Goal: Use online tool/utility: Use online tool/utility

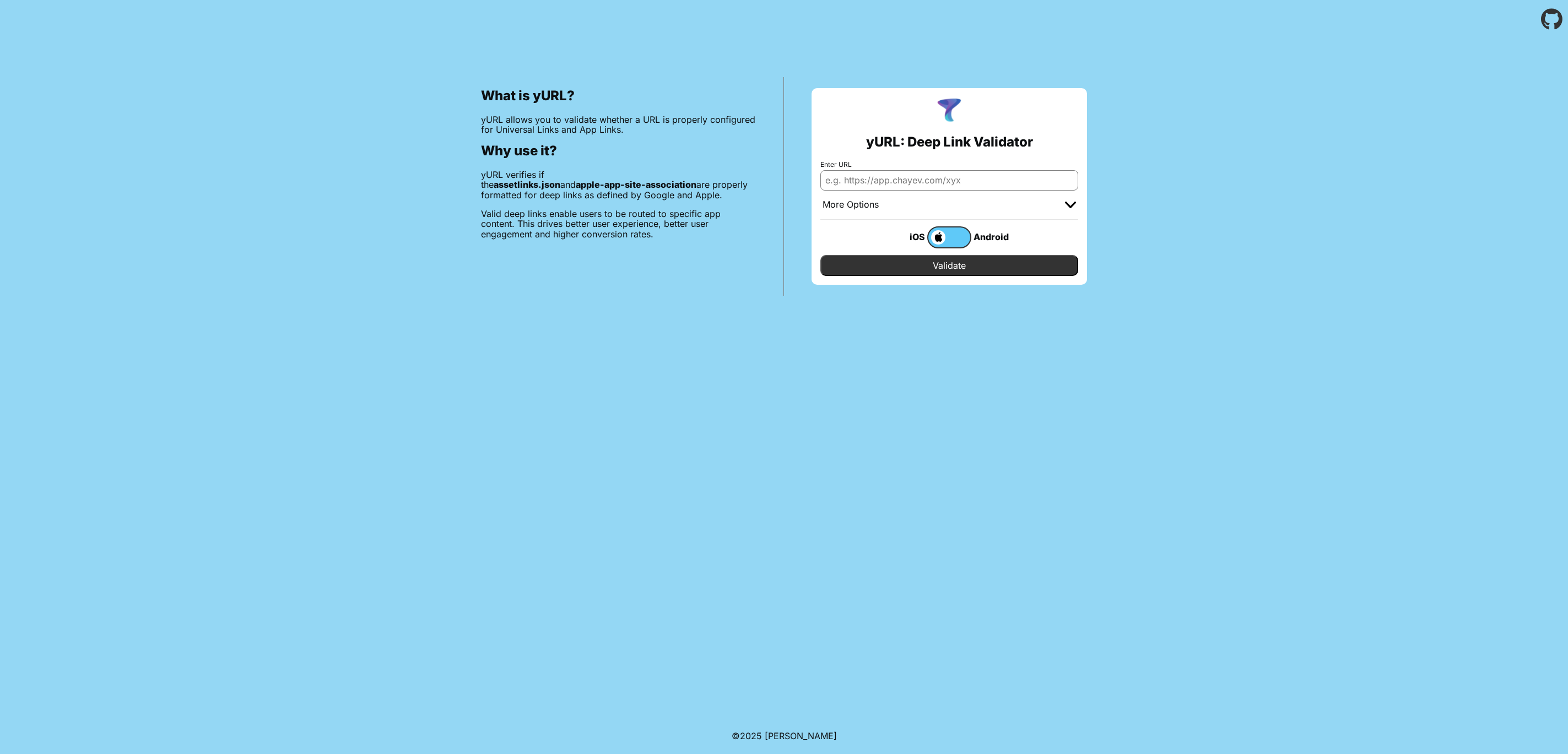
click at [876, 189] on input "Enter URL" at bounding box center [949, 180] width 258 height 19
type input "[DOMAIN_NAME]"
click at [820, 255] on input "Validate" at bounding box center [949, 266] width 258 height 21
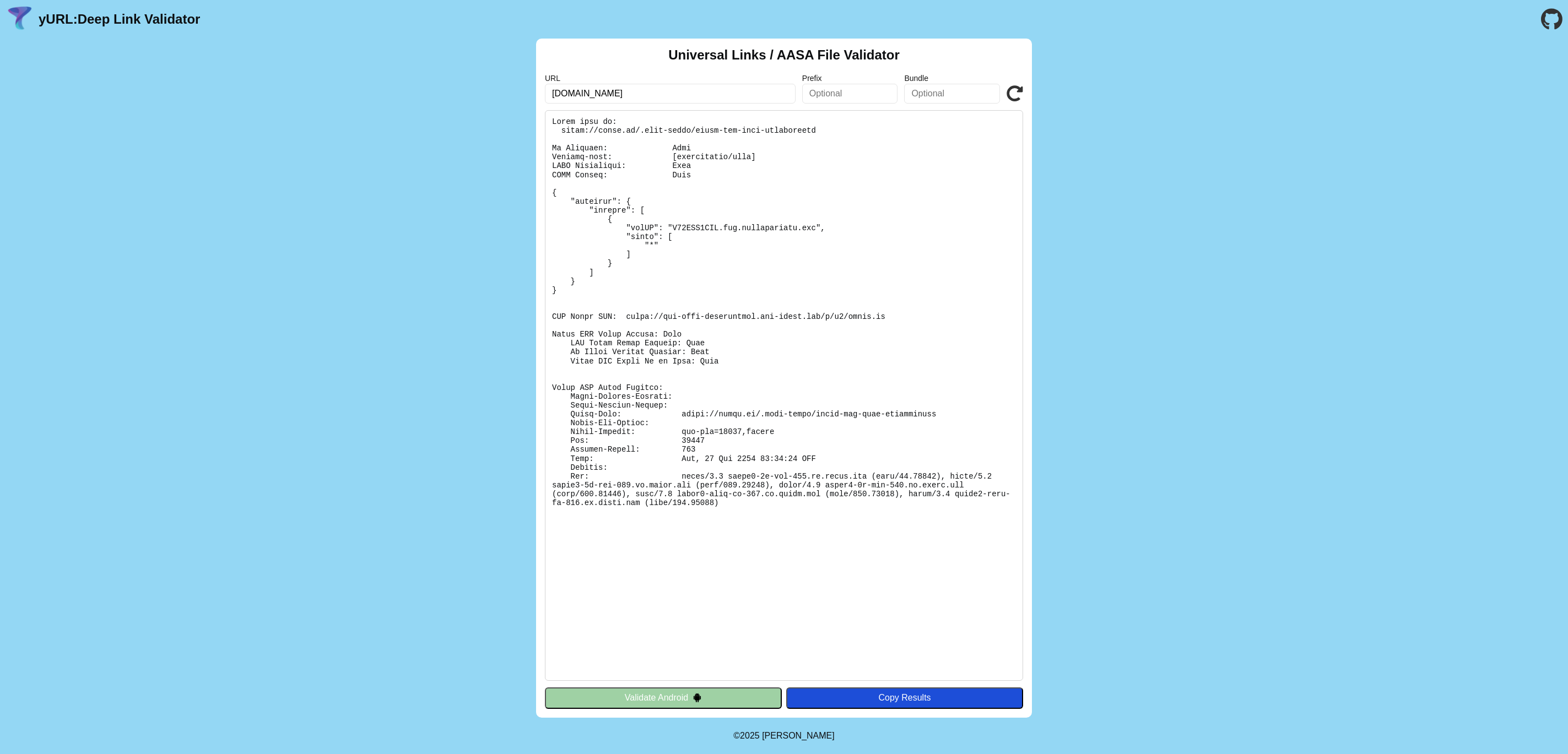
click at [702, 699] on img at bounding box center [697, 697] width 10 height 10
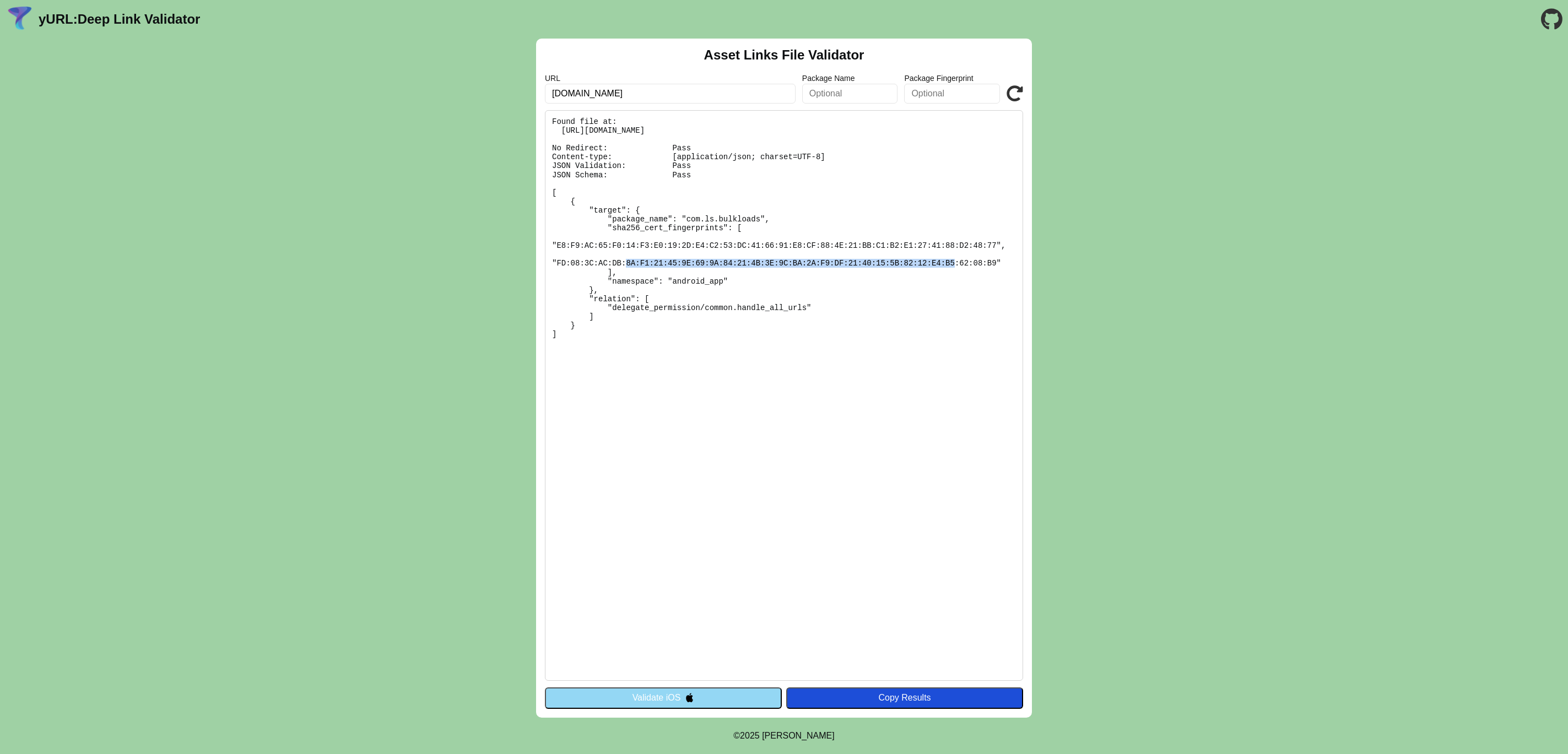
drag, startPoint x: 579, startPoint y: 256, endPoint x: 838, endPoint y: 265, distance: 259.2
click at [838, 265] on pre "Found file at: https://bulkt.ms/.well-known/assetlinks.json No Redirect: Pass C…" at bounding box center [784, 396] width 478 height 571
click at [690, 703] on img at bounding box center [689, 697] width 10 height 10
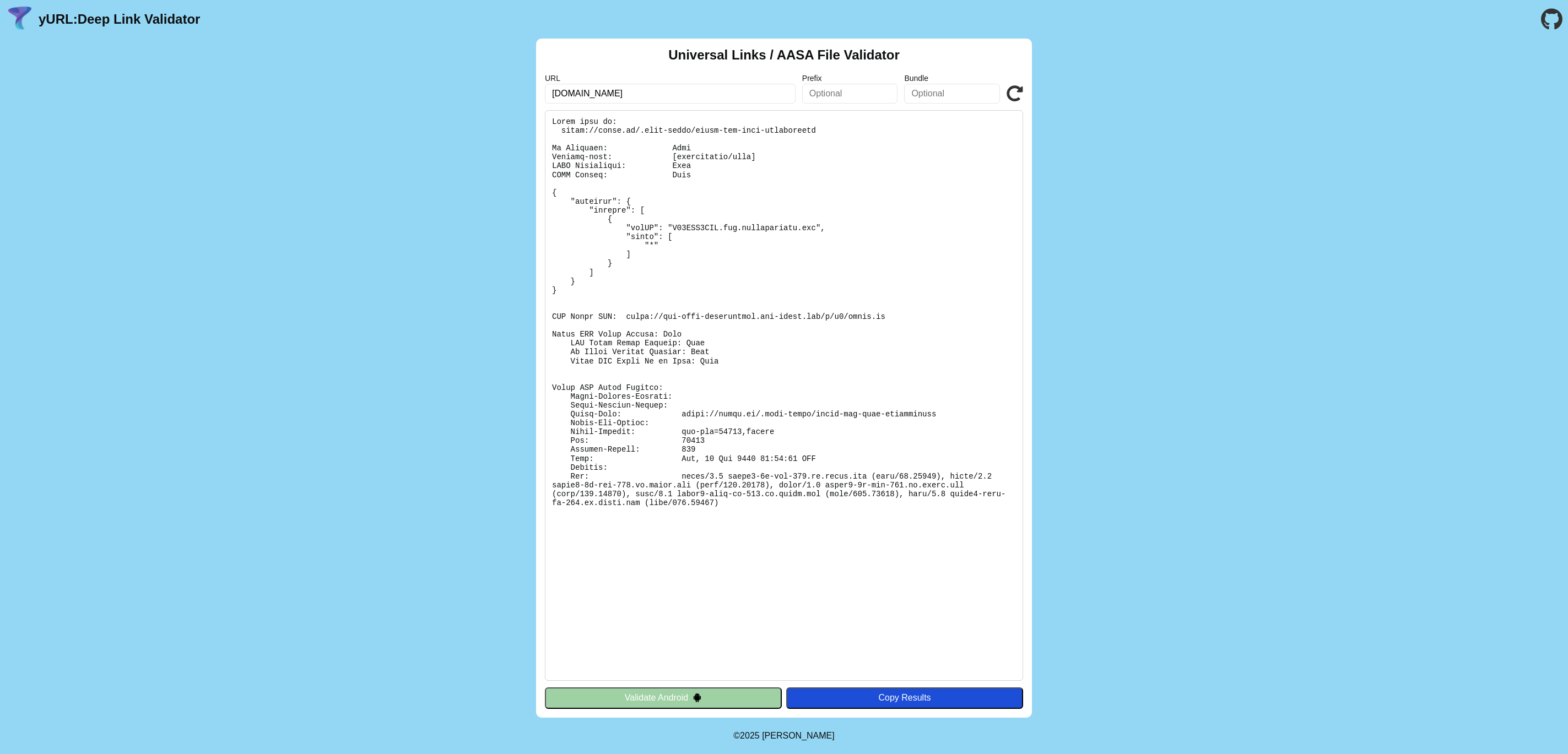
click at [677, 702] on button "Validate Android" at bounding box center [664, 698] width 237 height 21
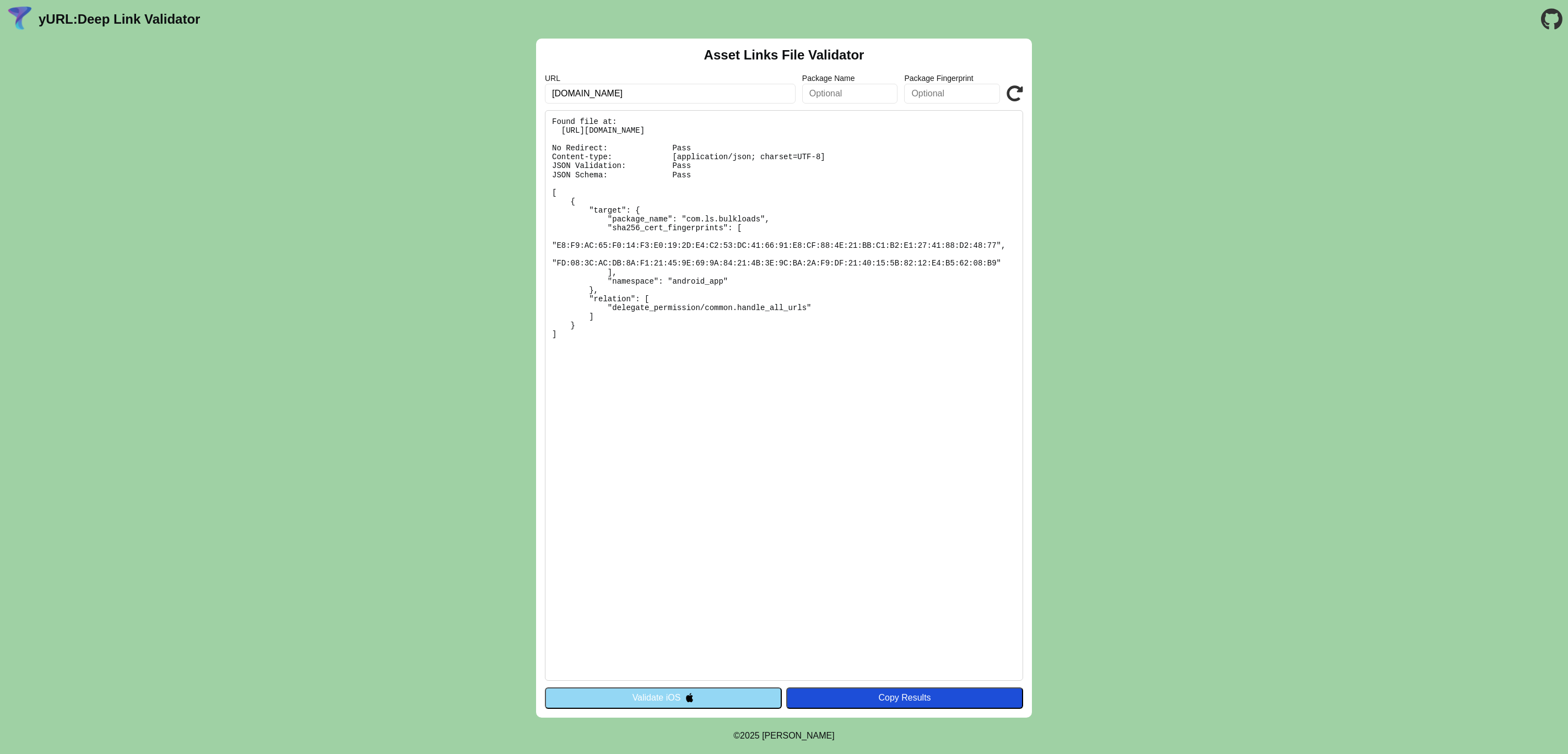
click at [677, 702] on button "Validate iOS" at bounding box center [664, 698] width 237 height 21
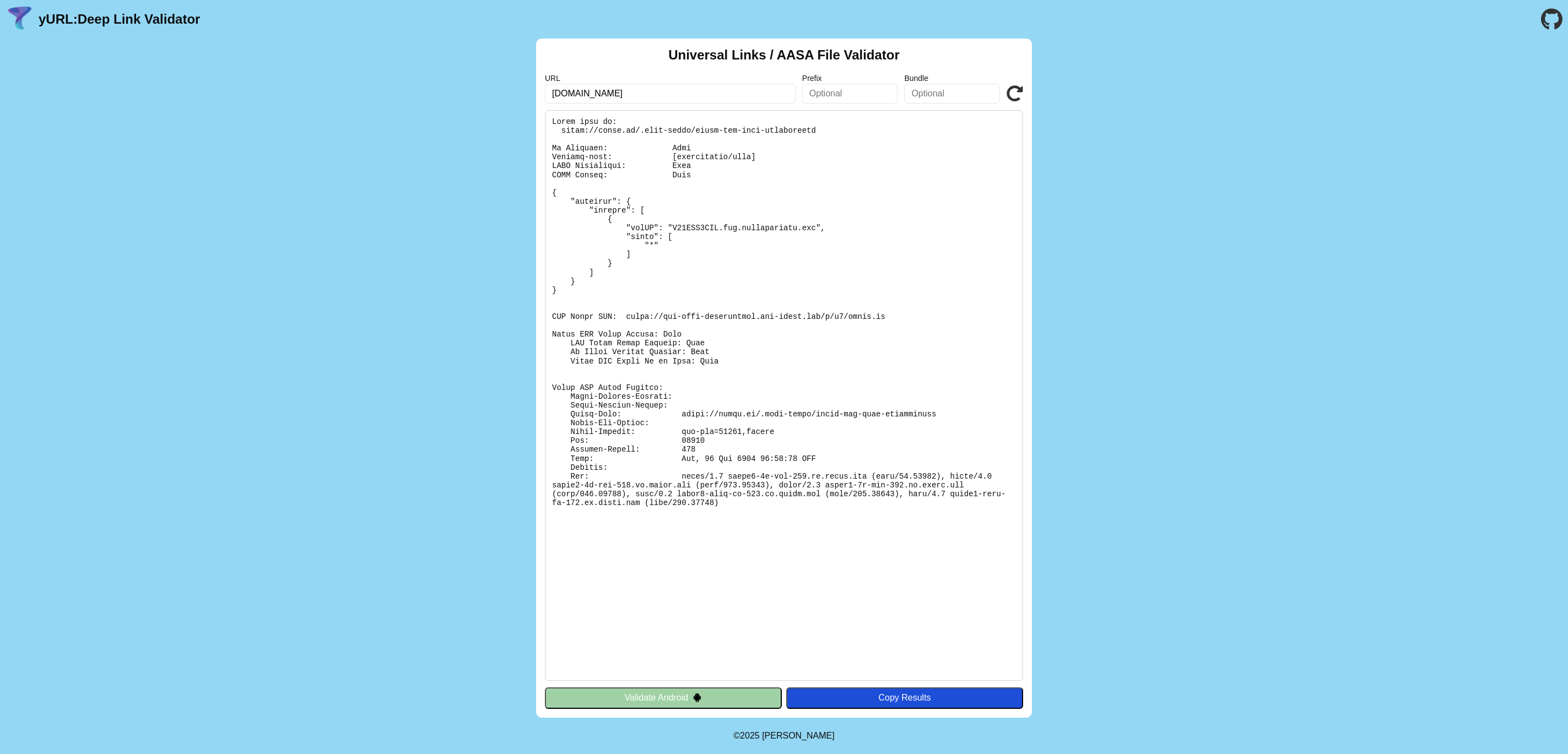
click at [677, 702] on button "Validate Android" at bounding box center [664, 698] width 237 height 21
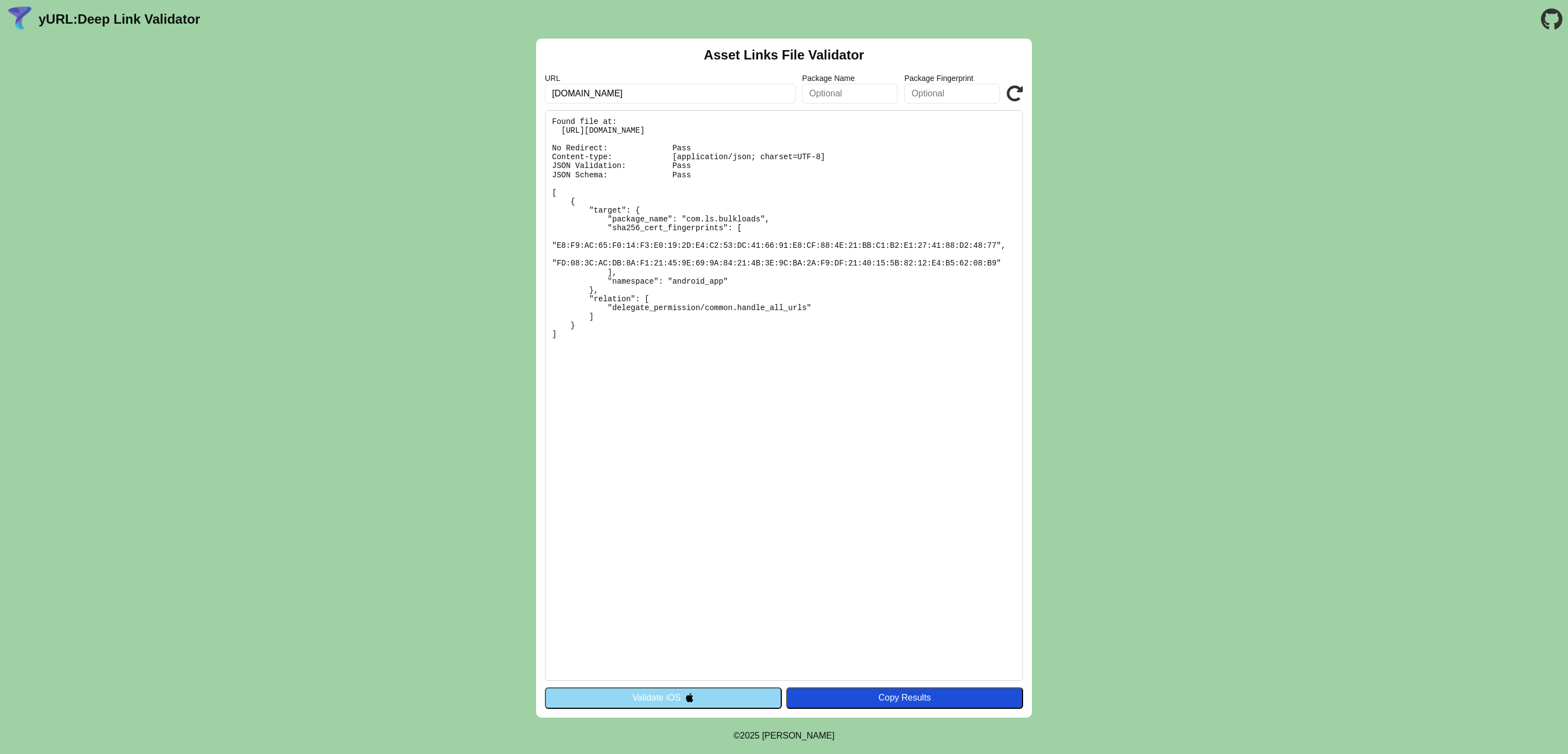
click at [677, 702] on button "Validate iOS" at bounding box center [664, 698] width 237 height 21
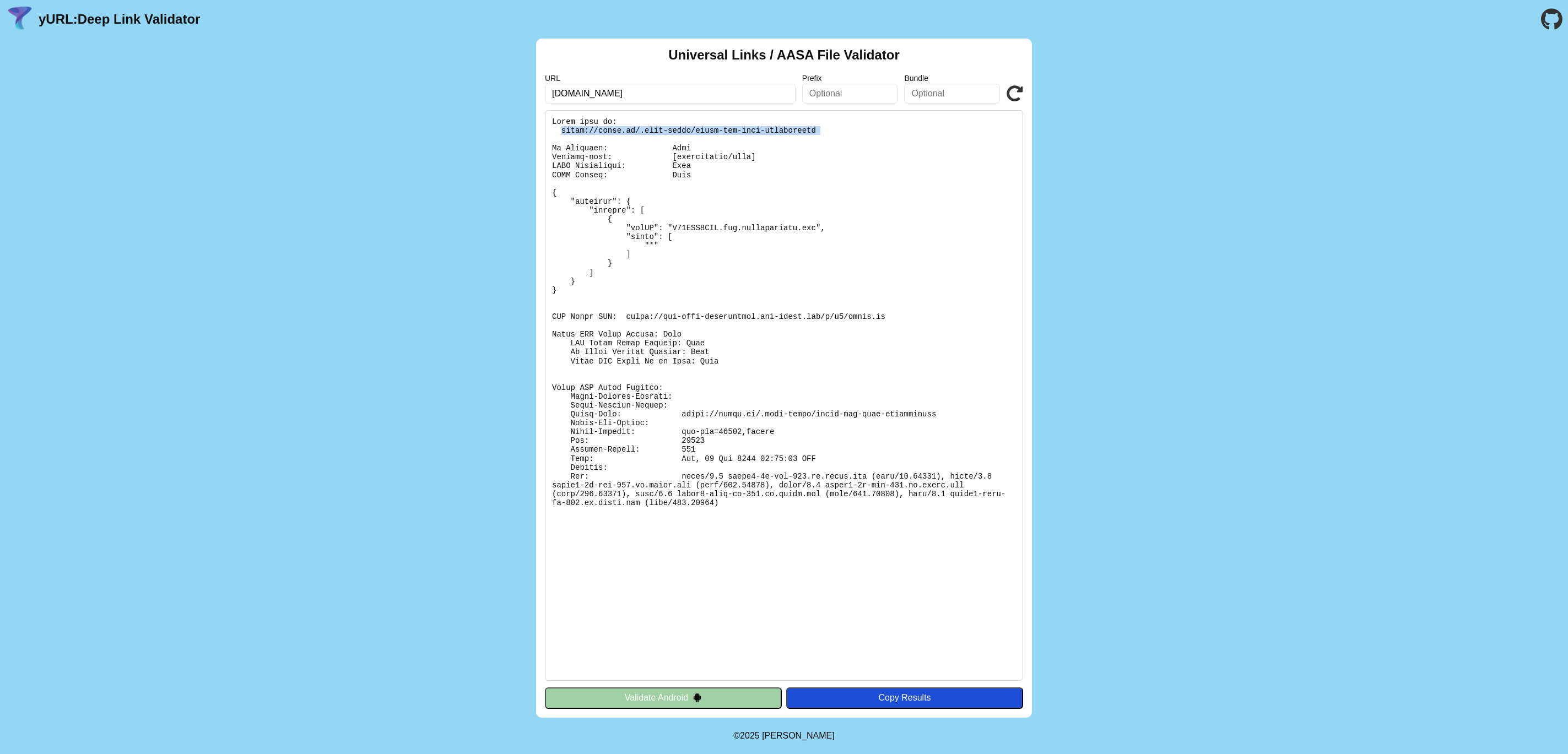
drag, startPoint x: 560, startPoint y: 130, endPoint x: 869, endPoint y: 142, distance: 309.2
click at [869, 142] on pre at bounding box center [784, 396] width 478 height 571
copy pre "[URL][DOMAIN_NAME]"
click at [674, 701] on button "Validate Android" at bounding box center [664, 698] width 237 height 21
